Goal: Find specific page/section

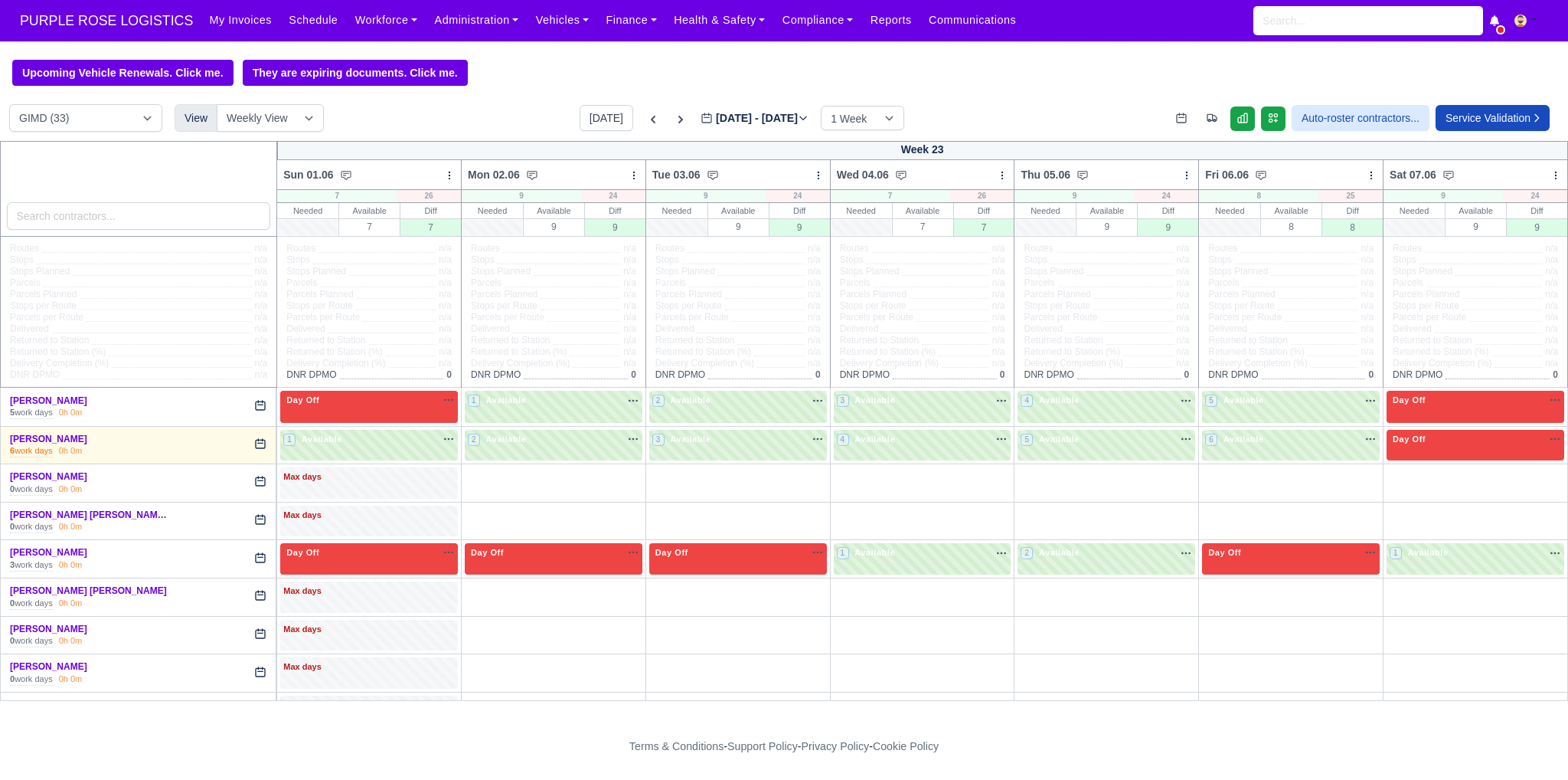
select select "5"
click at [1292, 29] on input "search" at bounding box center [1368, 20] width 229 height 29
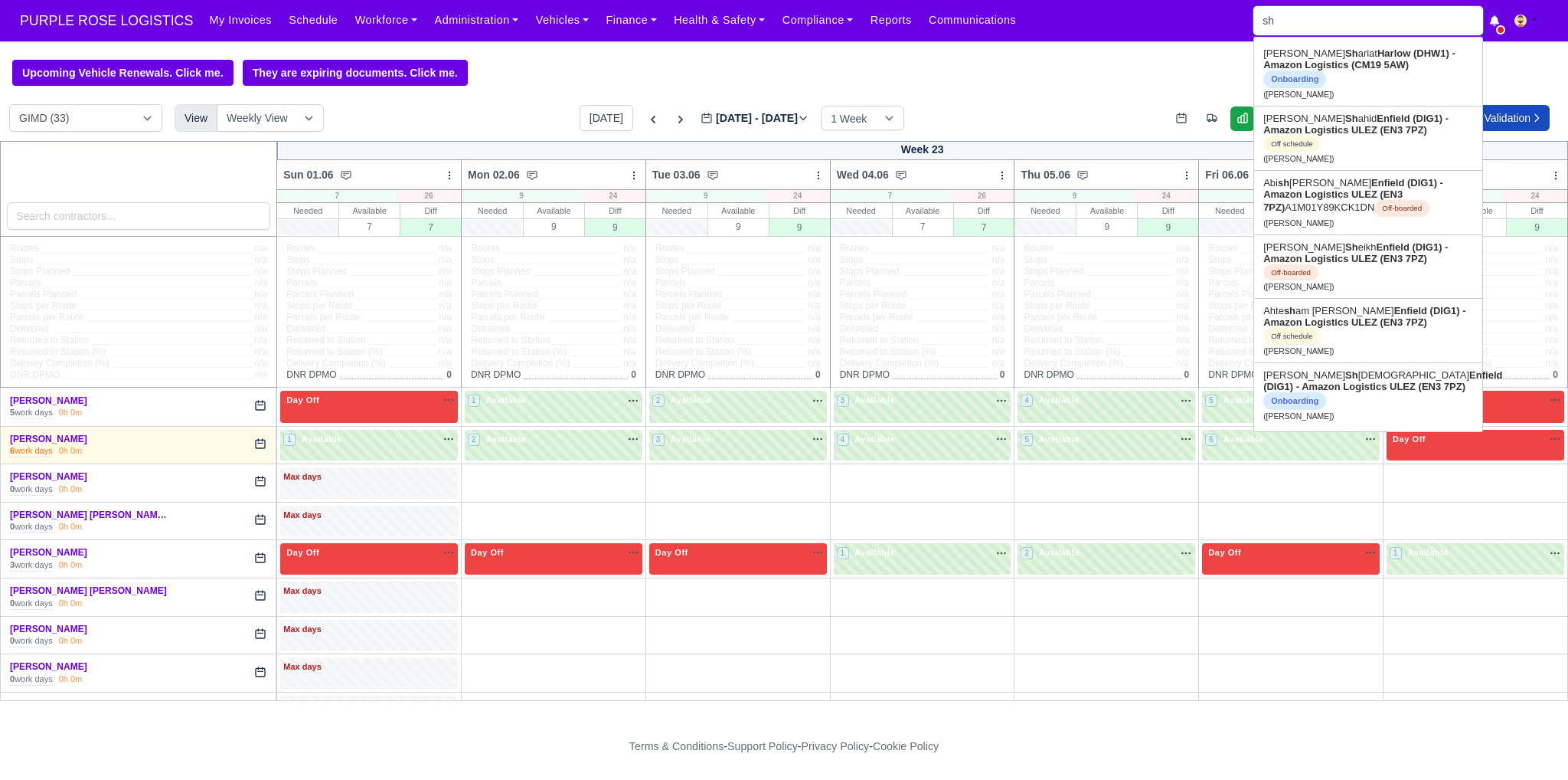
click at [1292, 18] on input "sh" at bounding box center [1368, 20] width 229 height 29
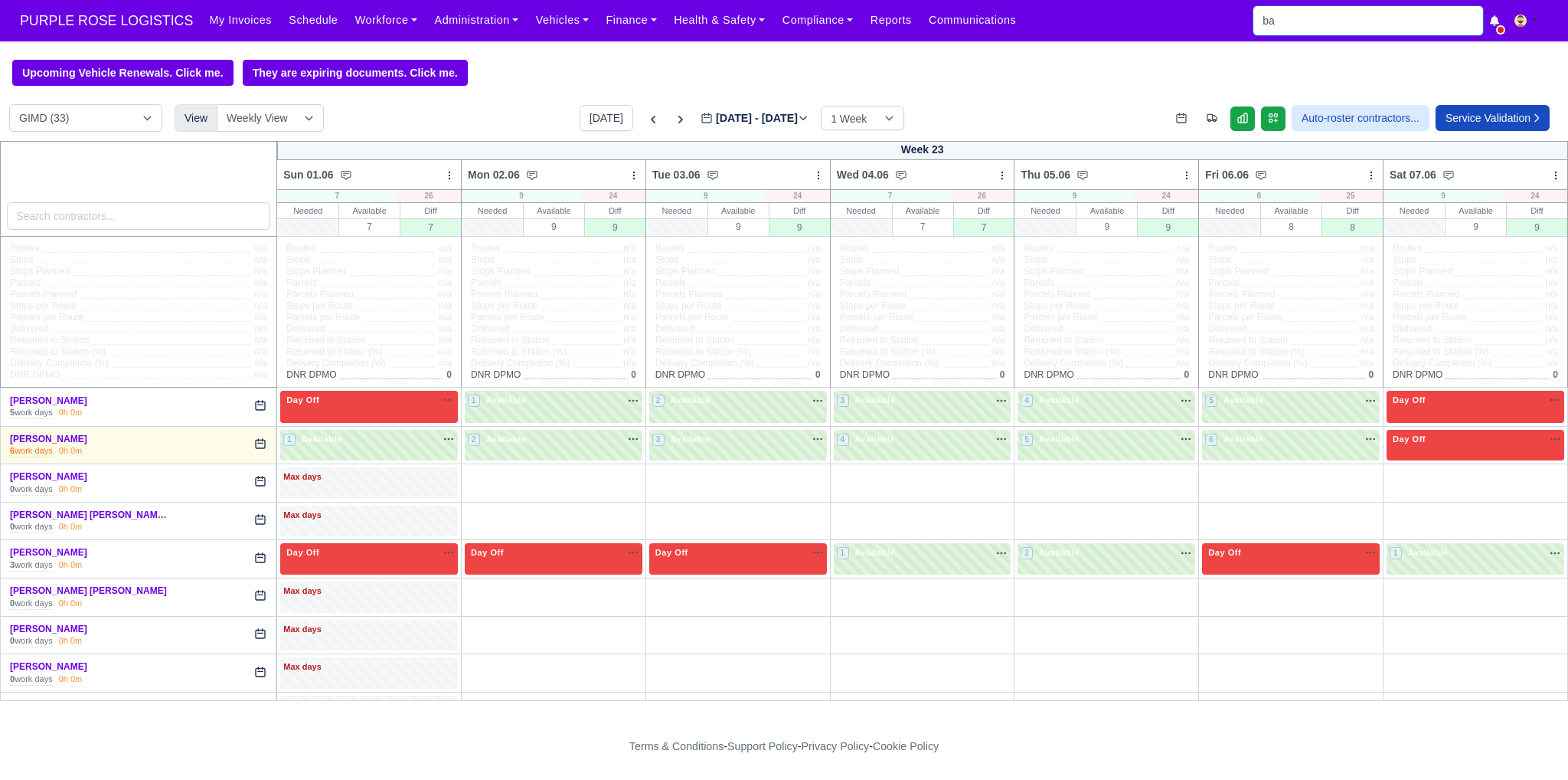
type input "bas"
type input "basar Gundogan"
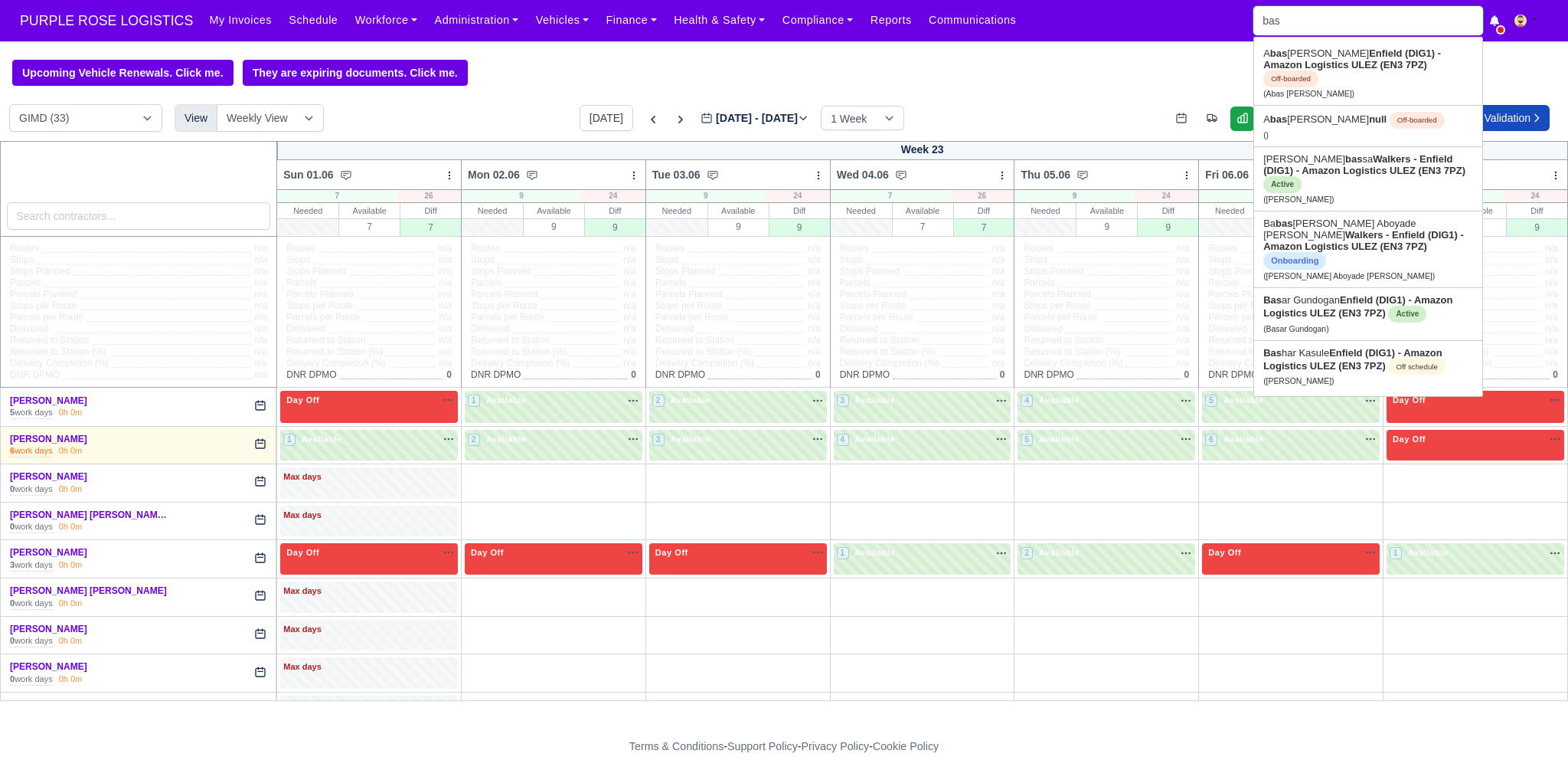
type input "bass"
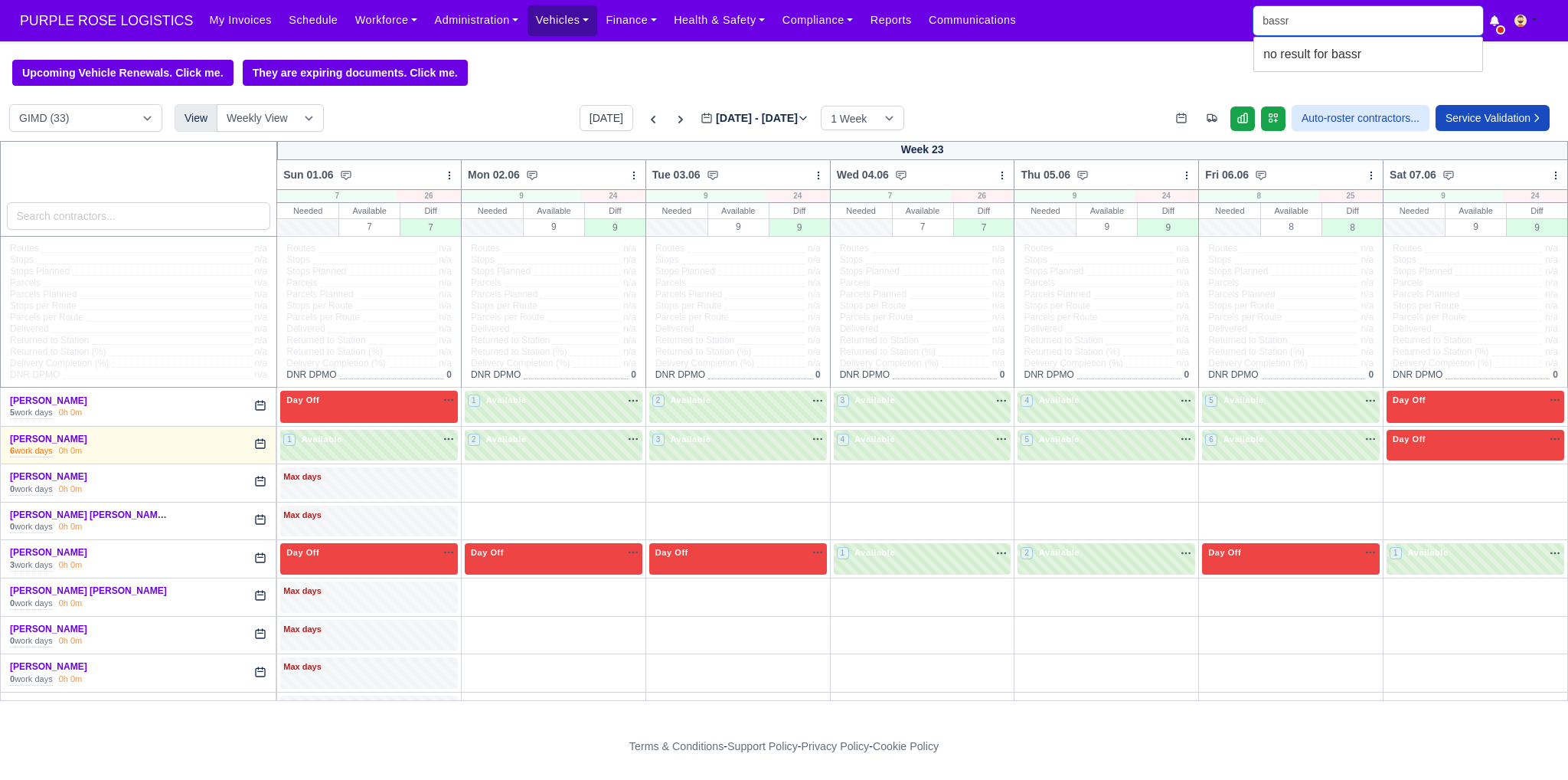
type input "bassr"
